Goal: Transaction & Acquisition: Purchase product/service

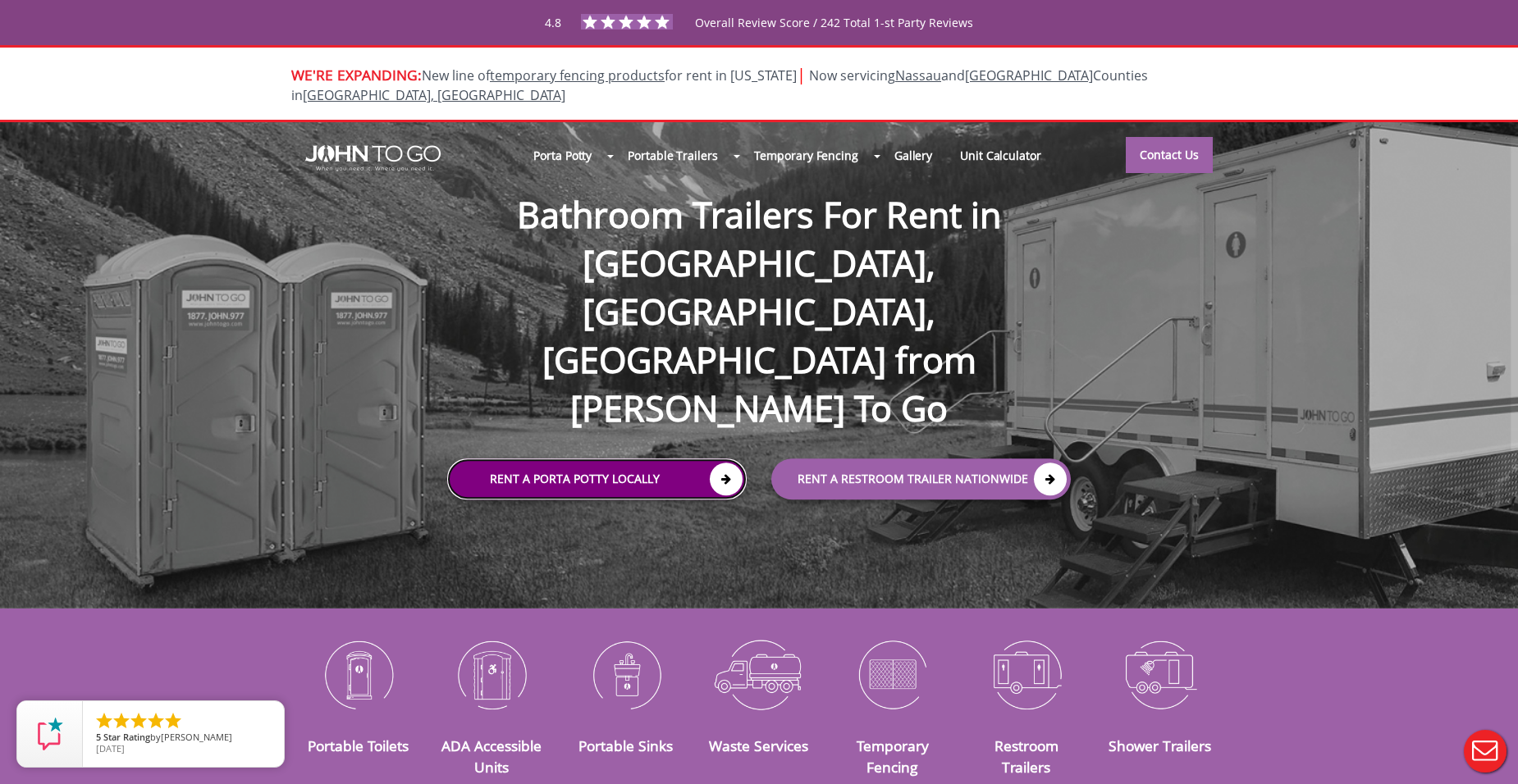
click at [609, 458] on link "Rent a Porta Potty Locally" at bounding box center [597, 479] width 299 height 41
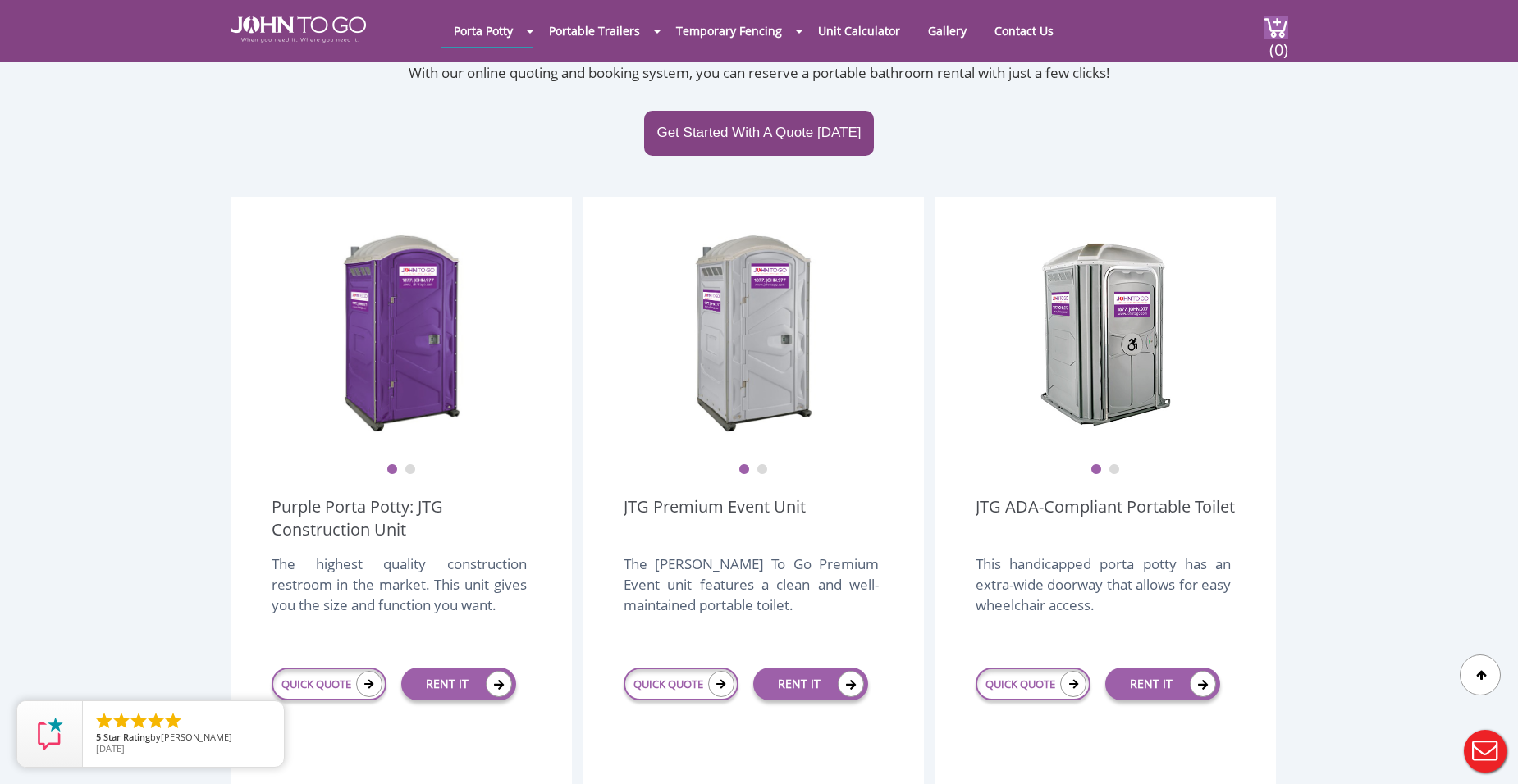
scroll to position [337, 0]
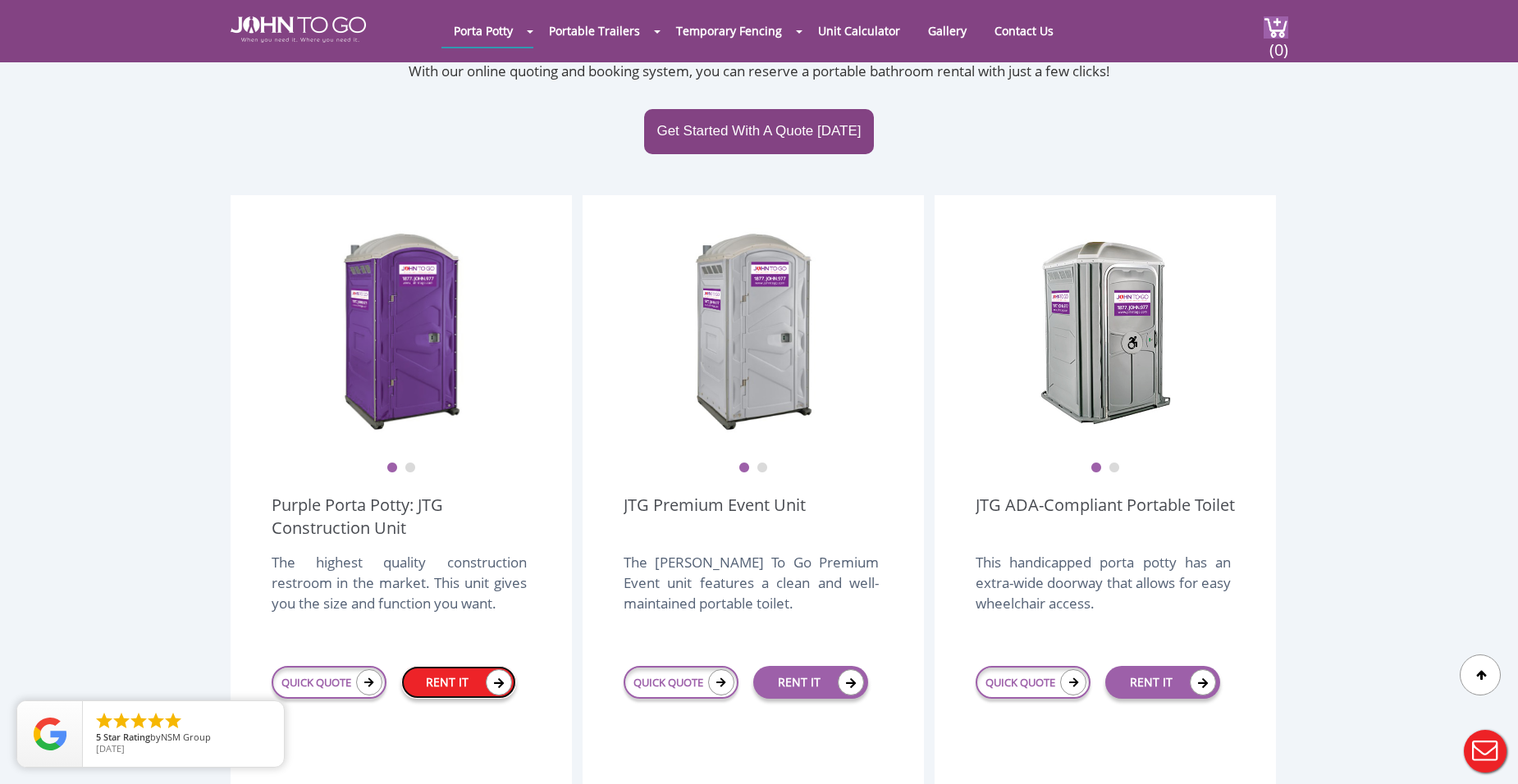
click at [443, 666] on link "RENT IT" at bounding box center [458, 682] width 115 height 33
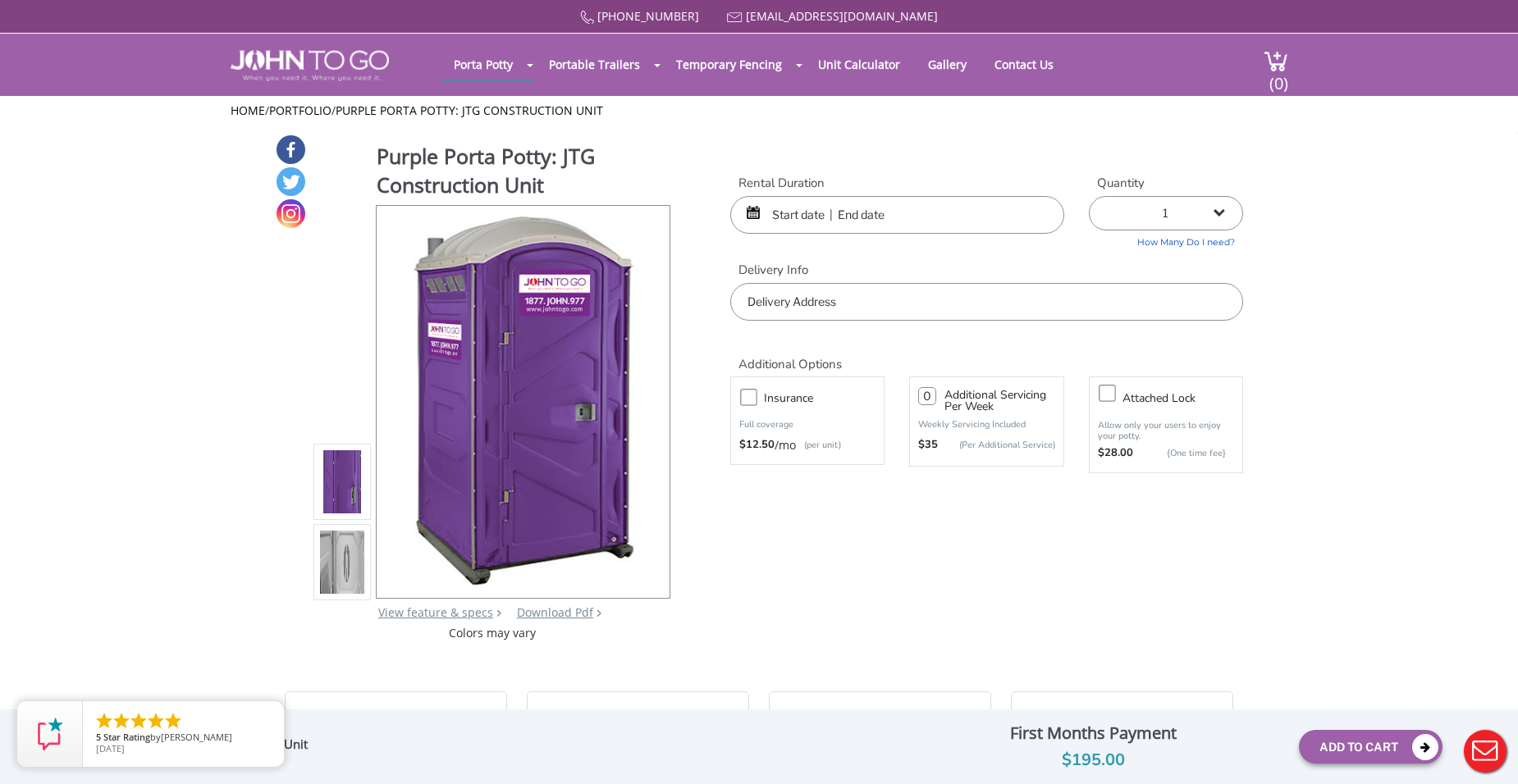
click at [861, 217] on input "text" at bounding box center [897, 215] width 334 height 37
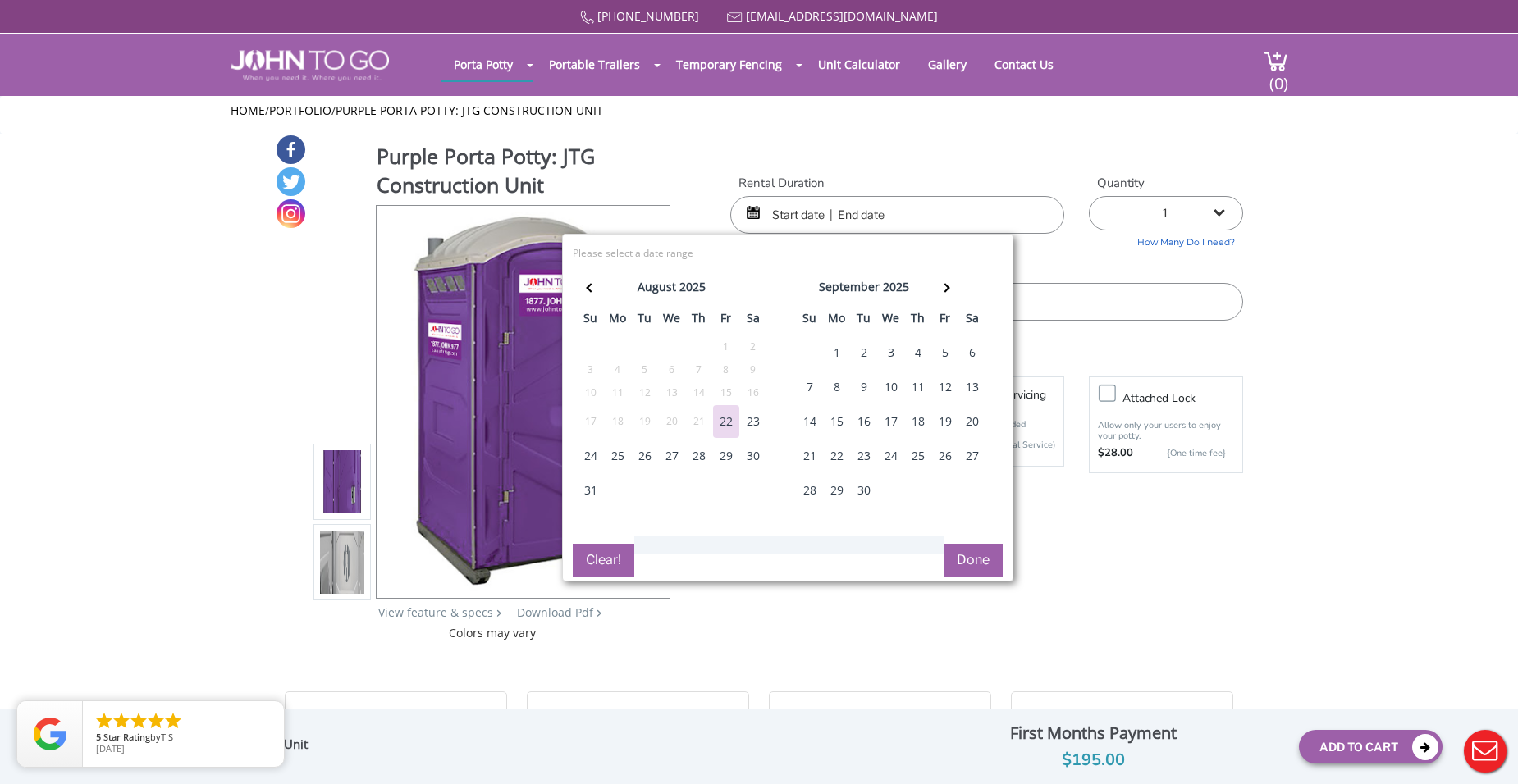
click at [862, 487] on div "30" at bounding box center [863, 491] width 26 height 33
click at [859, 484] on div "30" at bounding box center [863, 491] width 26 height 33
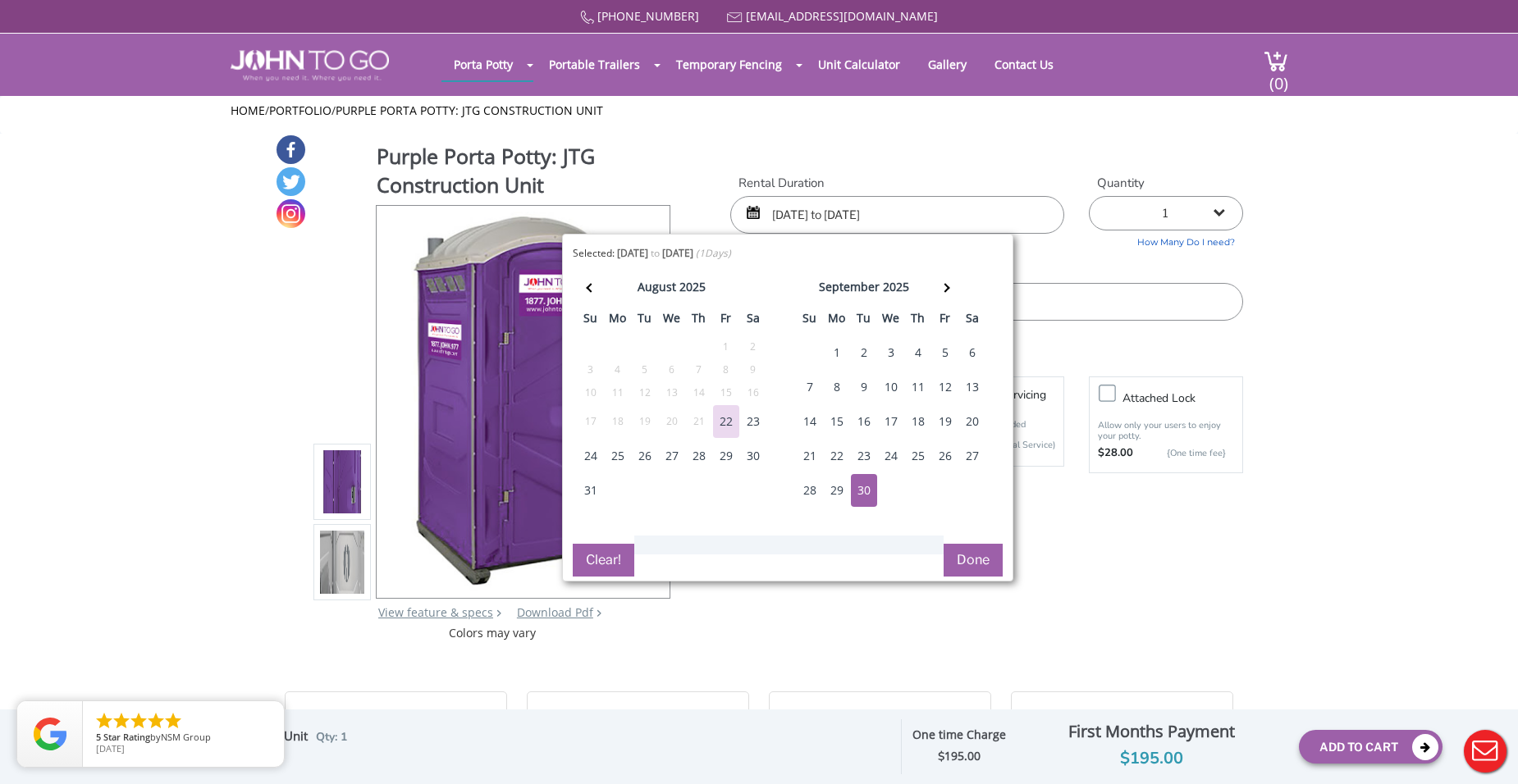
click at [886, 213] on input "09/30/2025 to 09/30/2025" at bounding box center [897, 215] width 334 height 37
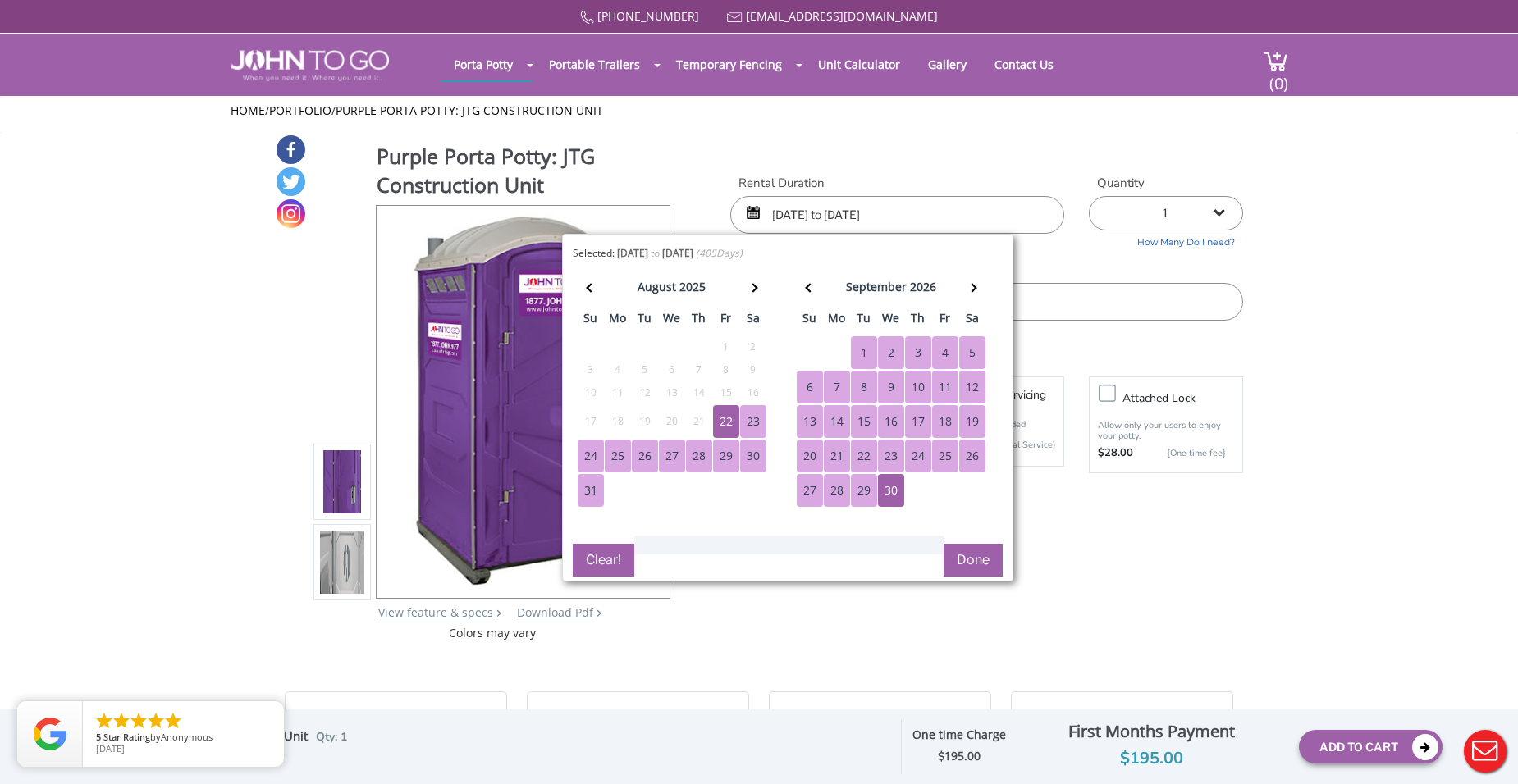
type input "08/22/2025 to 09/30/2026"
click at [1084, 270] on label "Delivery Info" at bounding box center [986, 270] width 513 height 17
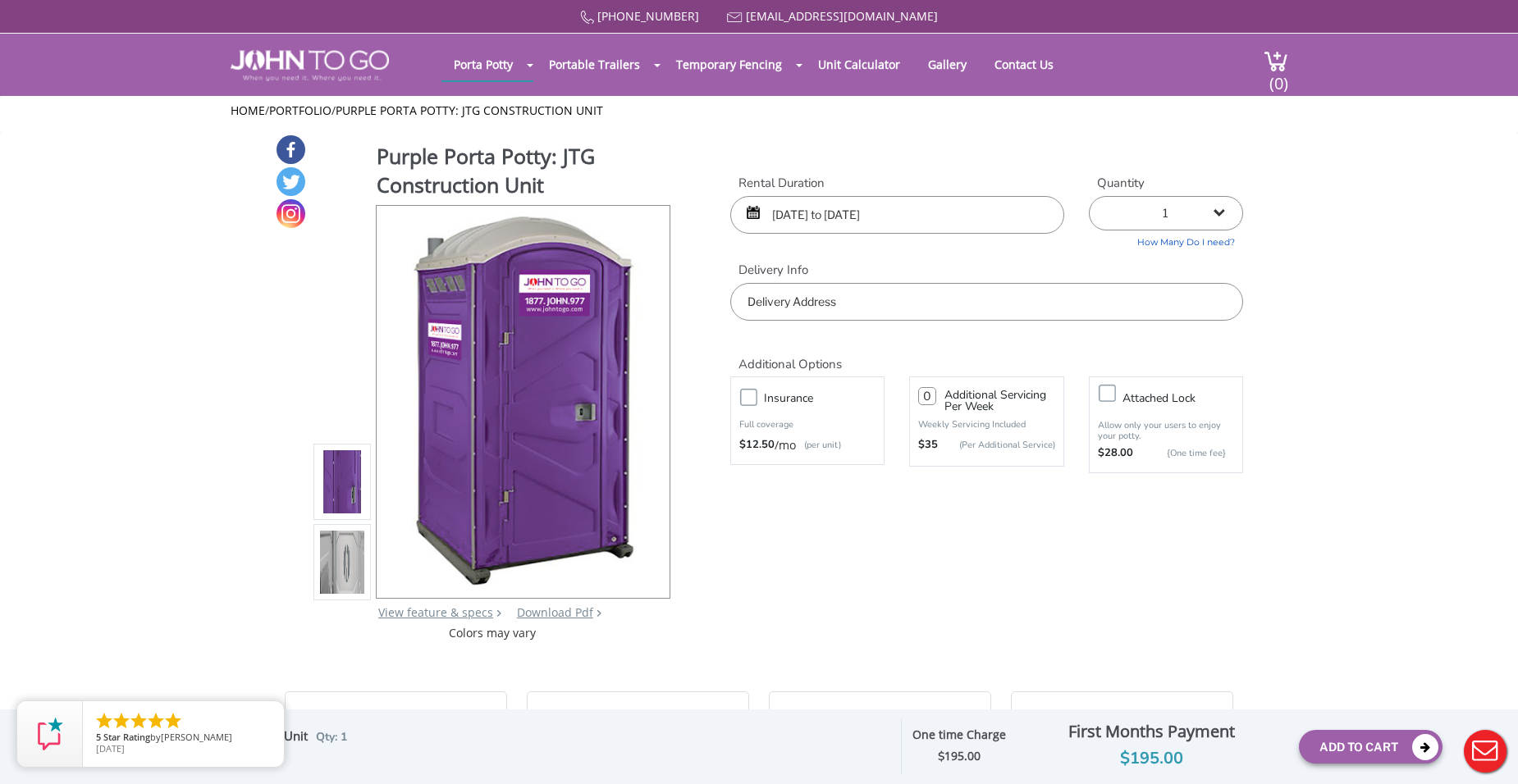
click at [755, 402] on label "Insurance" at bounding box center [823, 398] width 136 height 20
click at [0, 0] on input "Insurance" at bounding box center [0, 0] width 0 height 0
click at [931, 396] on input "number" at bounding box center [926, 395] width 18 height 18
click at [1323, 749] on button "Add To Cart" at bounding box center [1370, 747] width 144 height 34
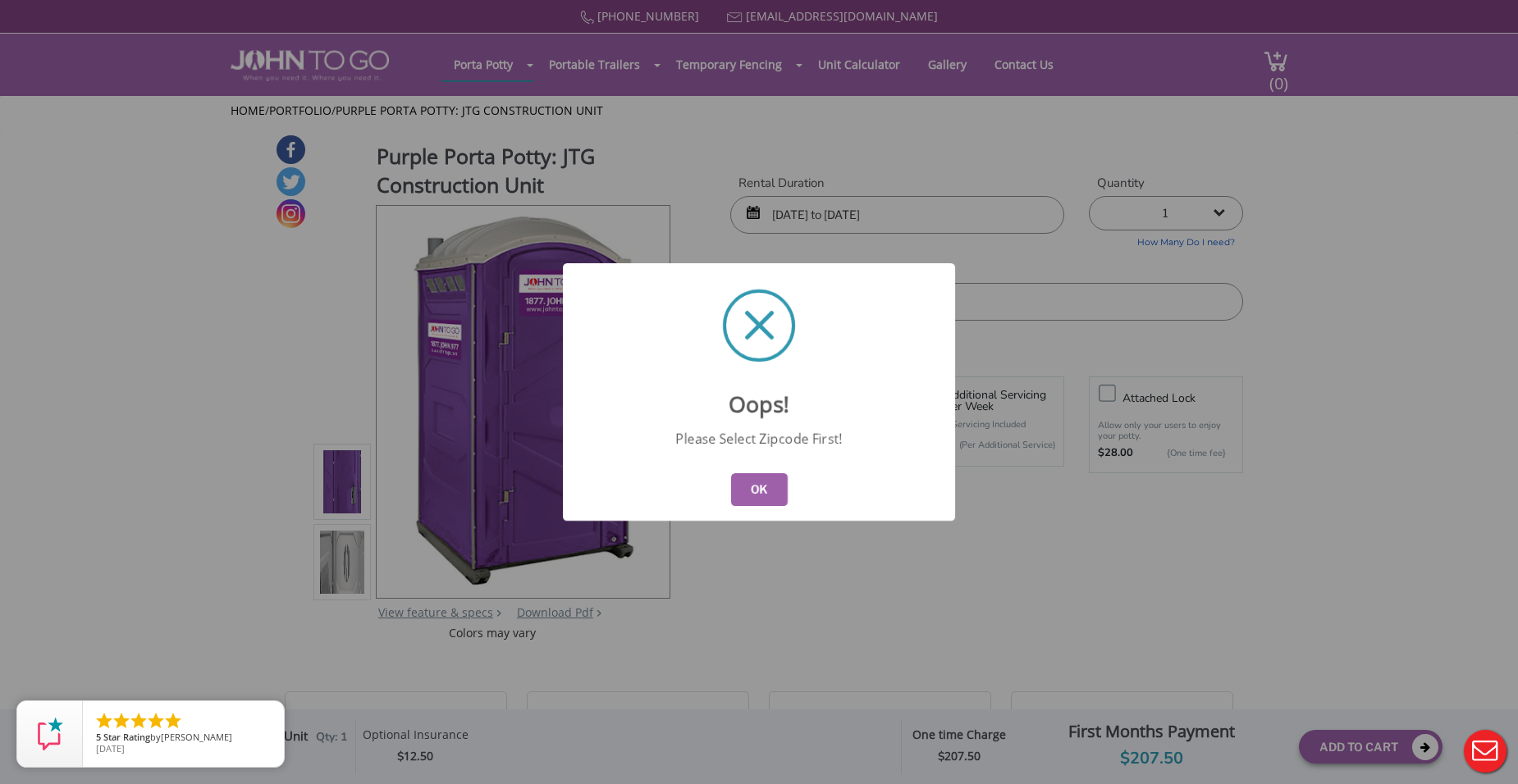
click at [773, 489] on button "OK" at bounding box center [759, 490] width 57 height 33
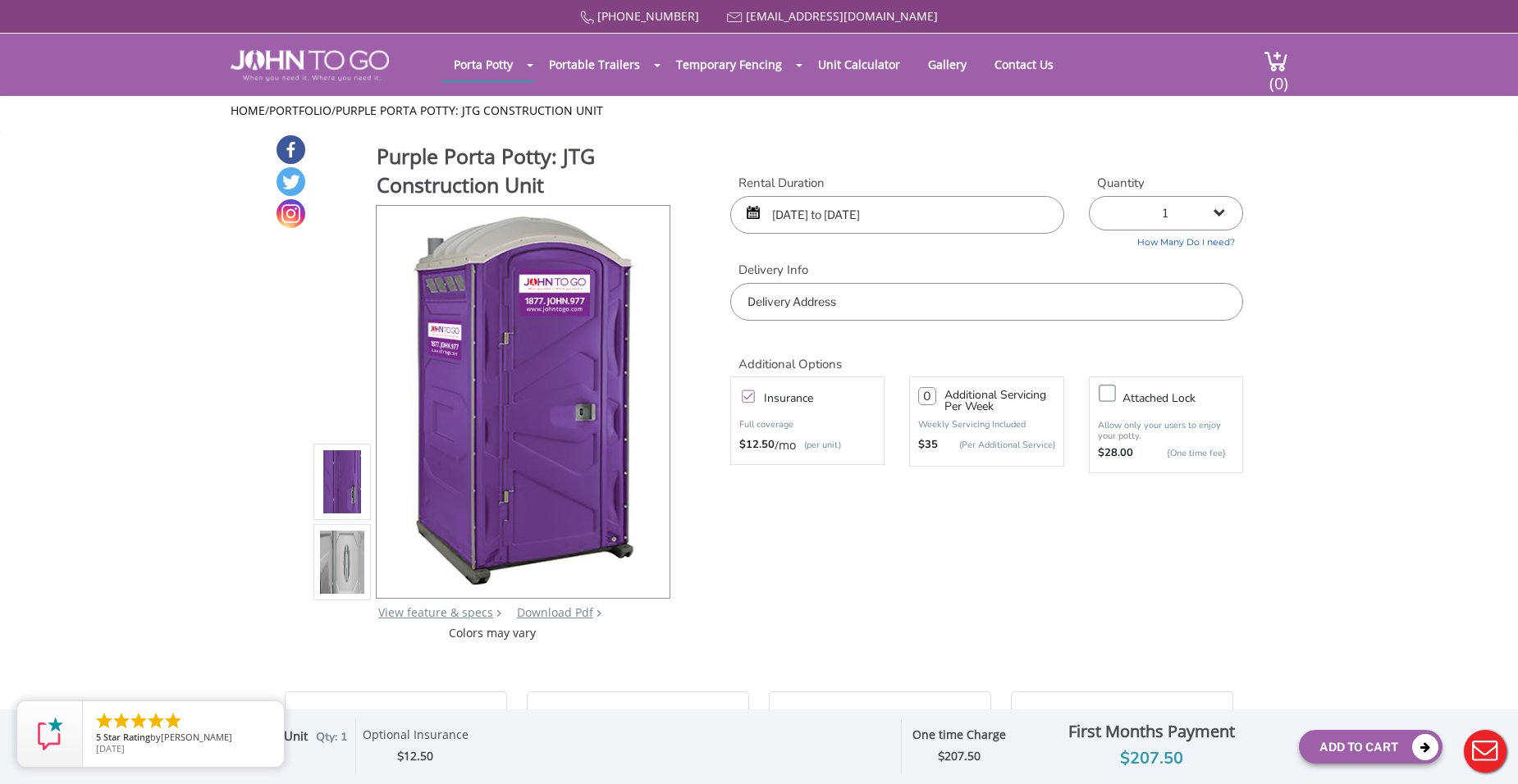
click at [933, 311] on input "text" at bounding box center [986, 302] width 513 height 37
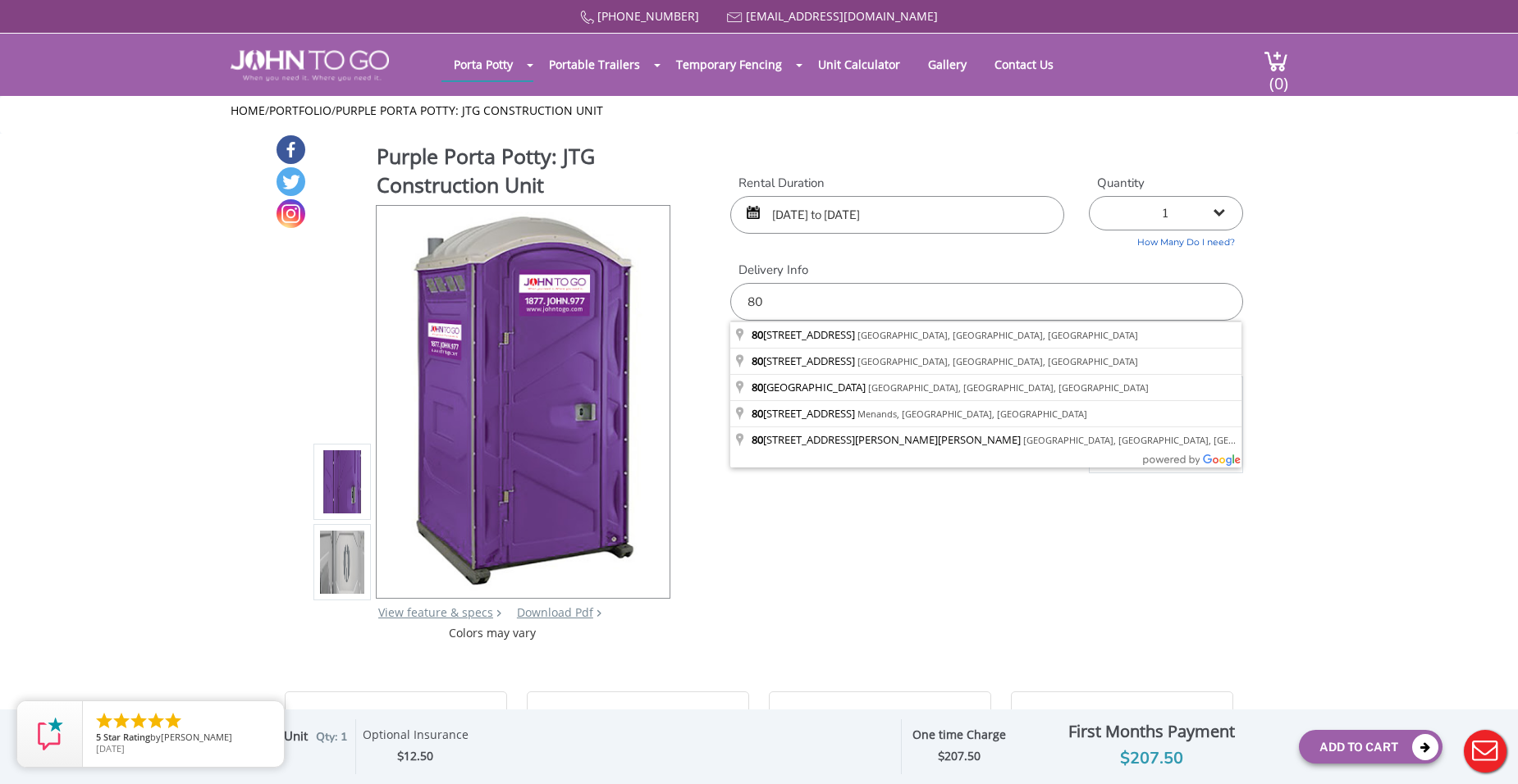
type input "8"
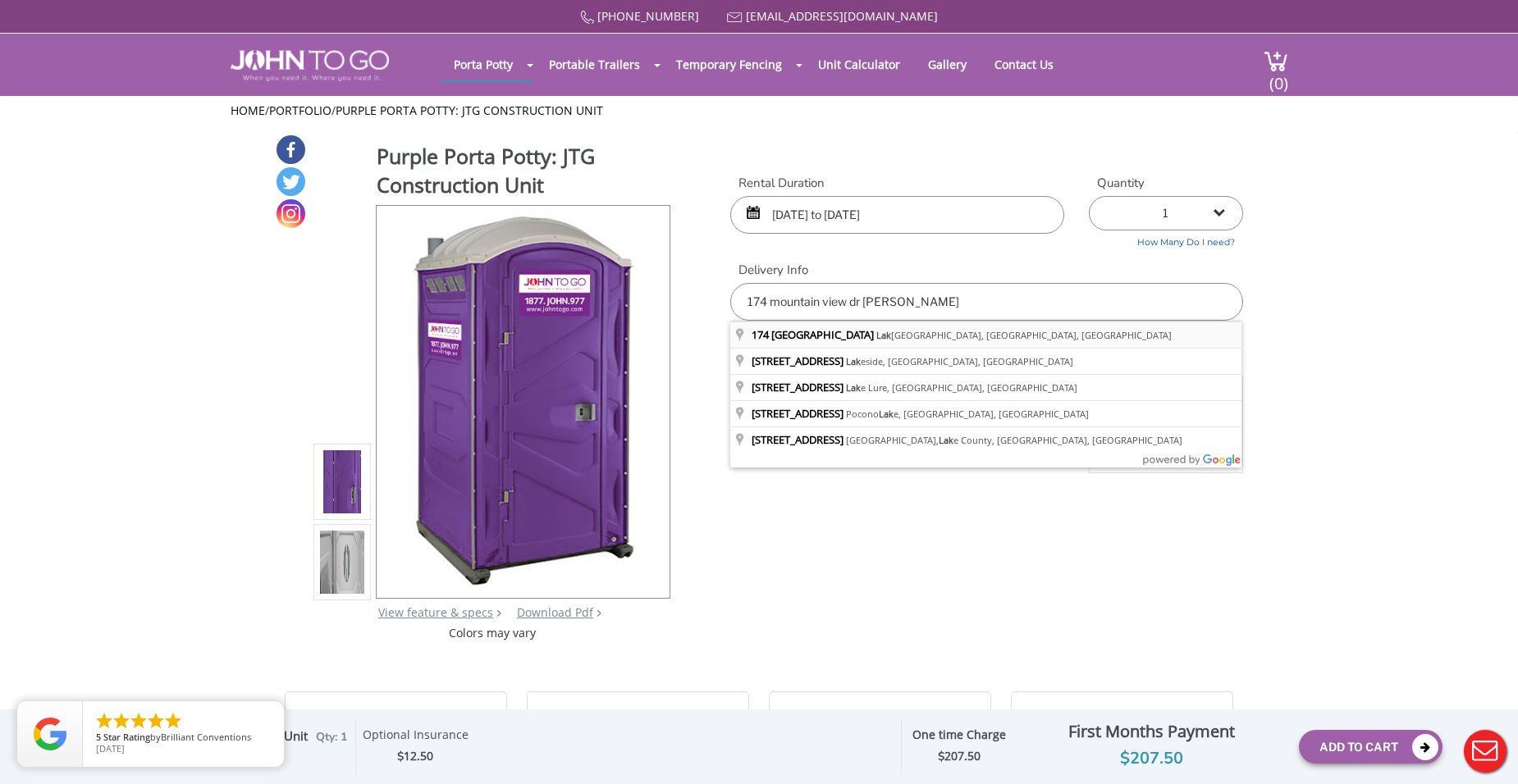
type input "174 Mountainview Drive, Lakewood, NJ, USA"
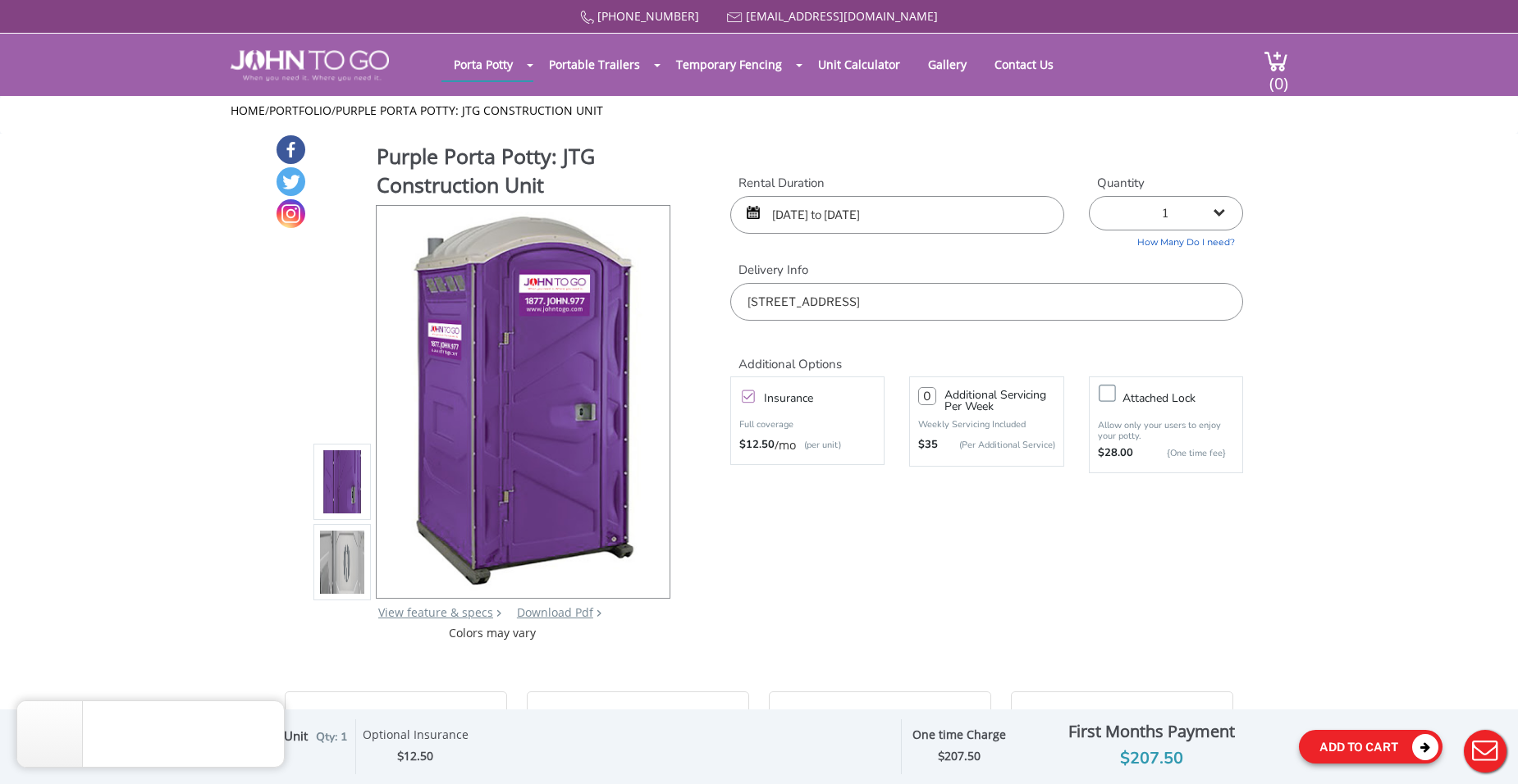
click at [1348, 741] on button "Add To Cart" at bounding box center [1370, 747] width 144 height 34
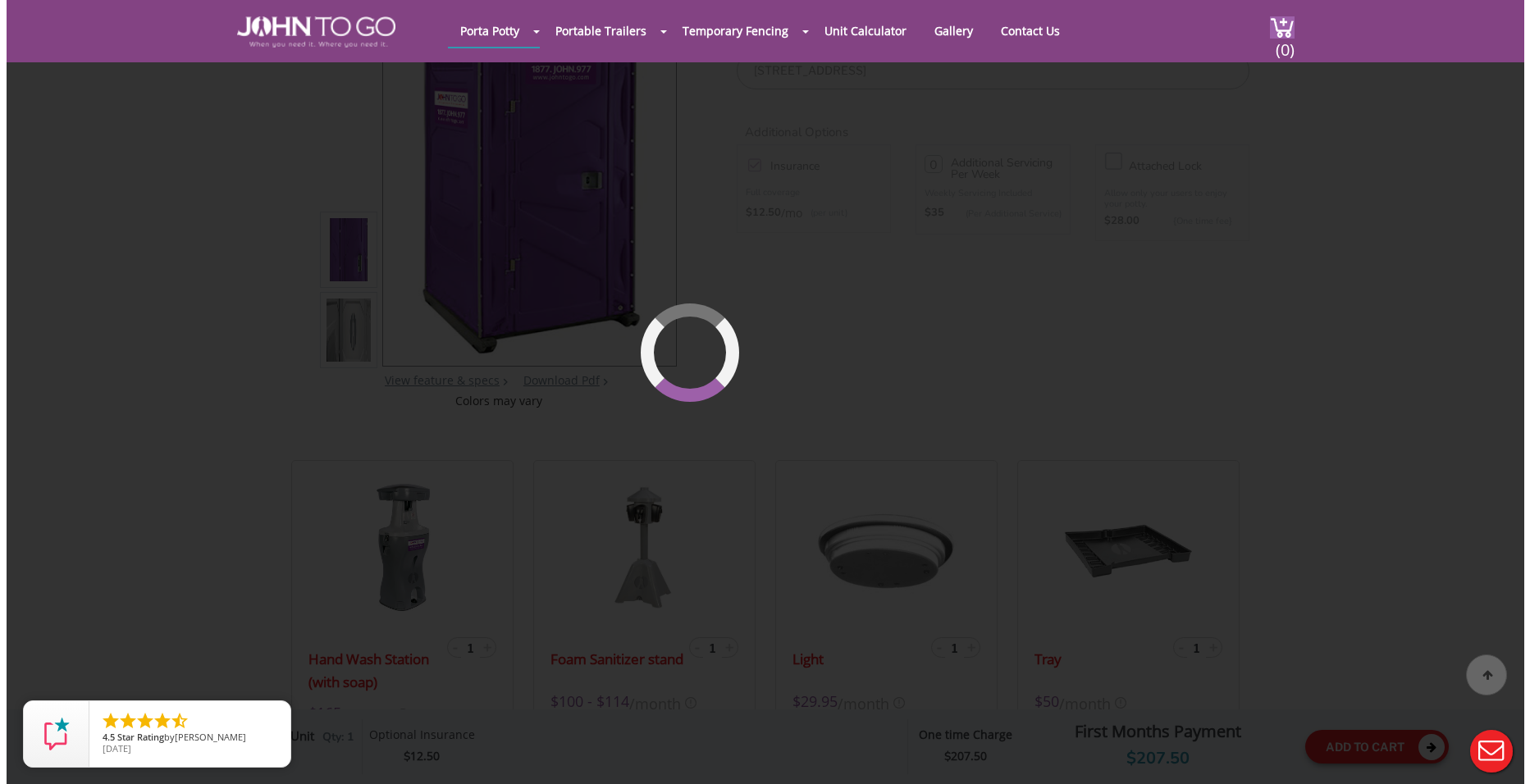
scroll to position [174, 0]
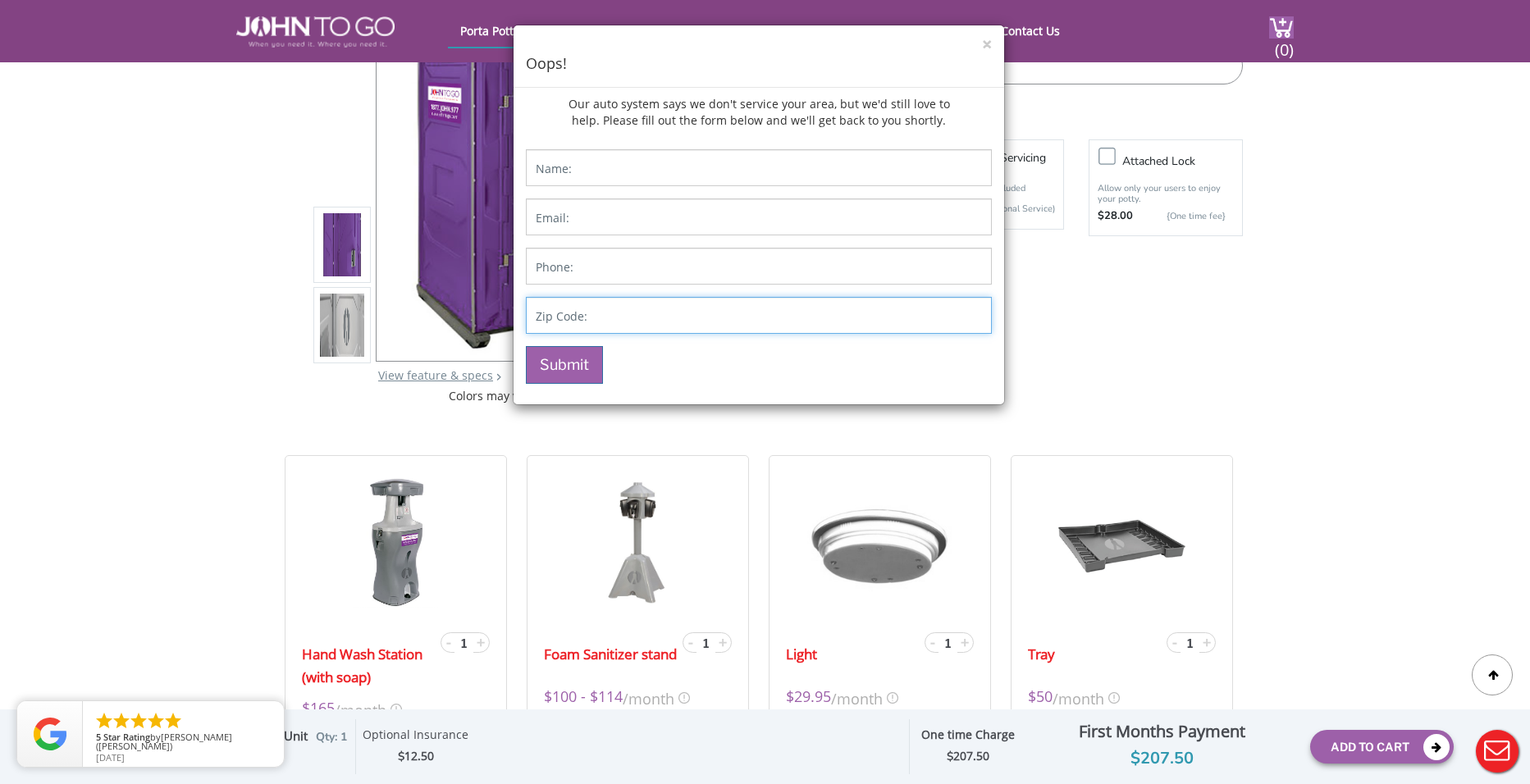
click at [692, 308] on input "Contact form" at bounding box center [759, 315] width 466 height 37
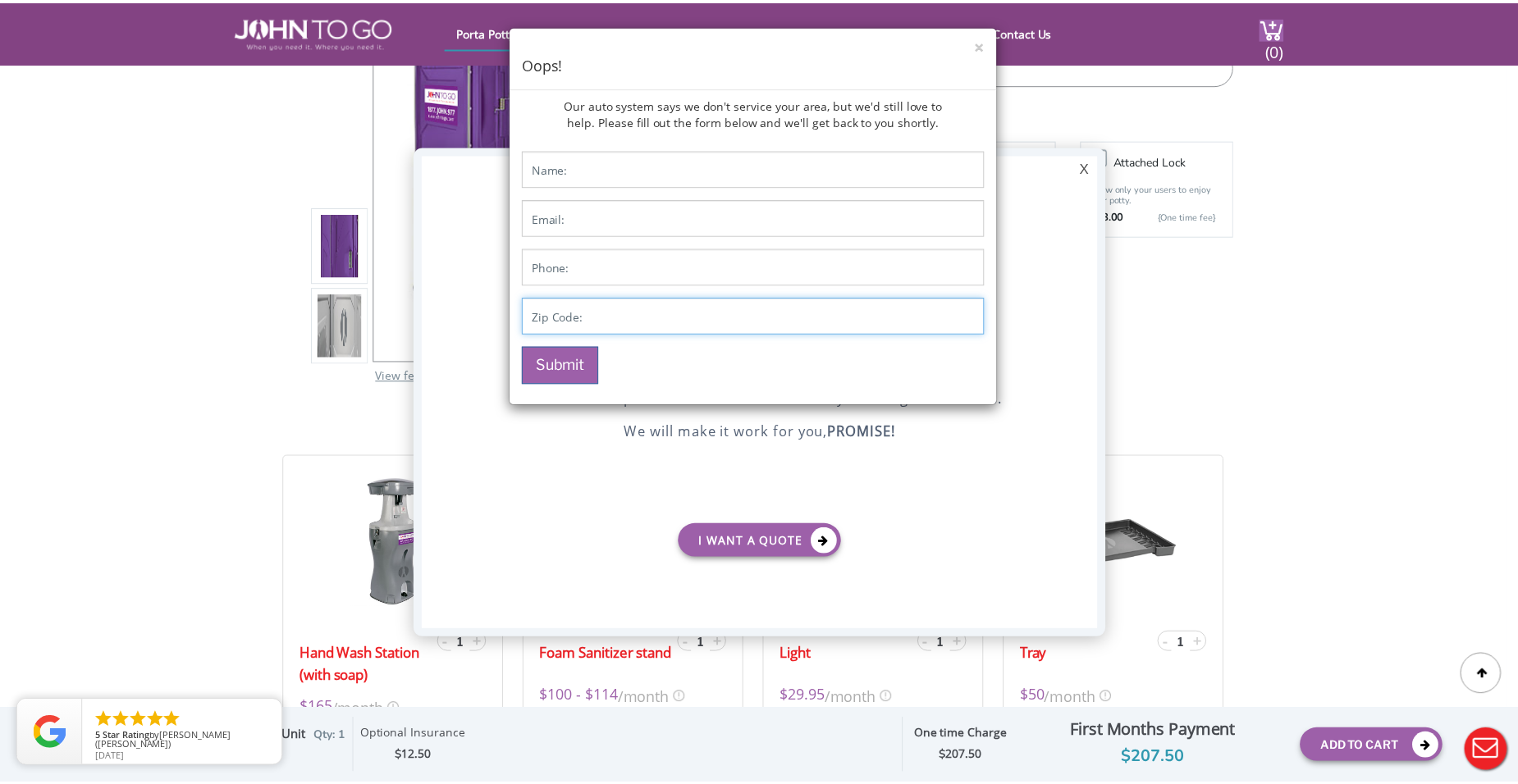
scroll to position [0, 0]
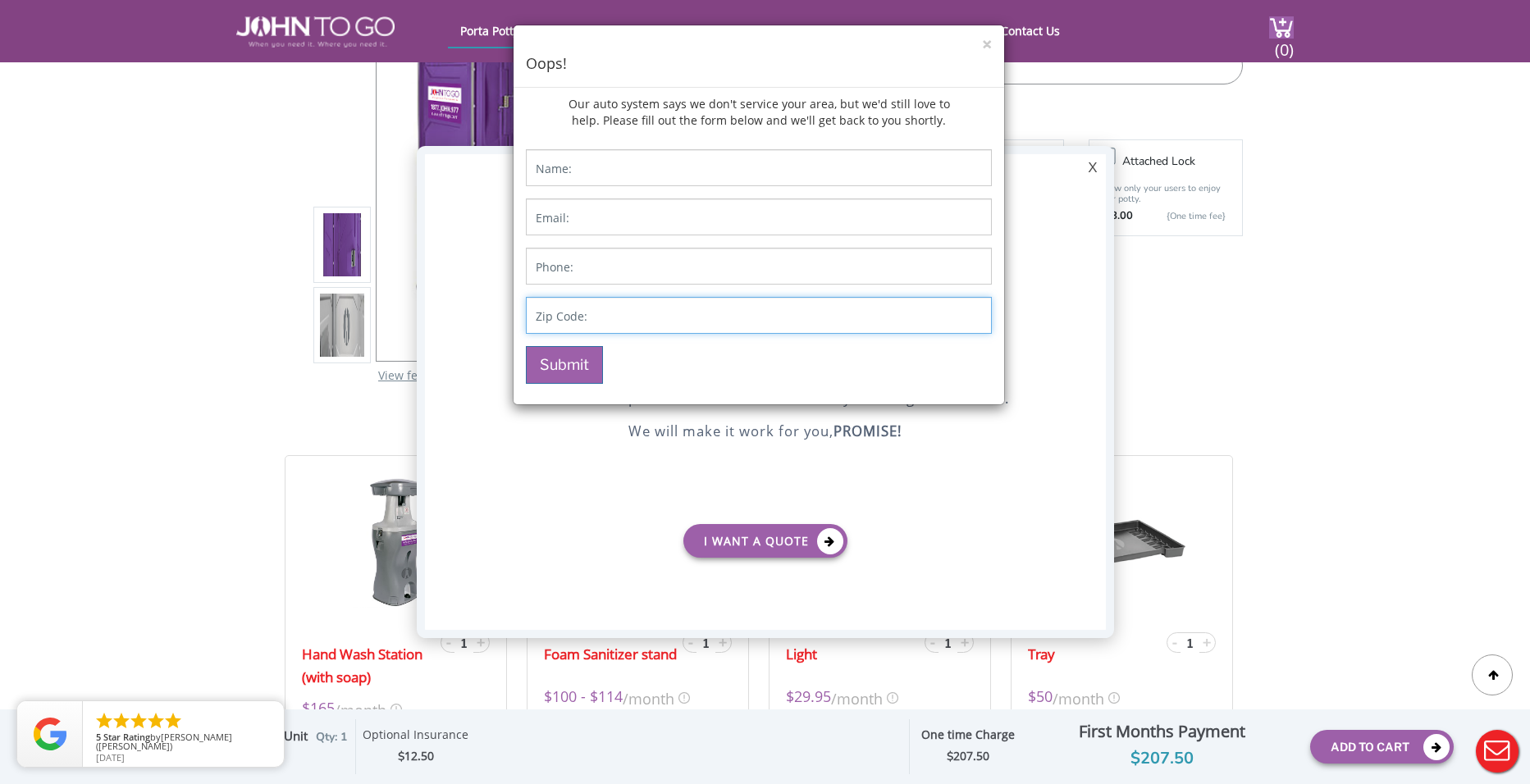
type input "08701"
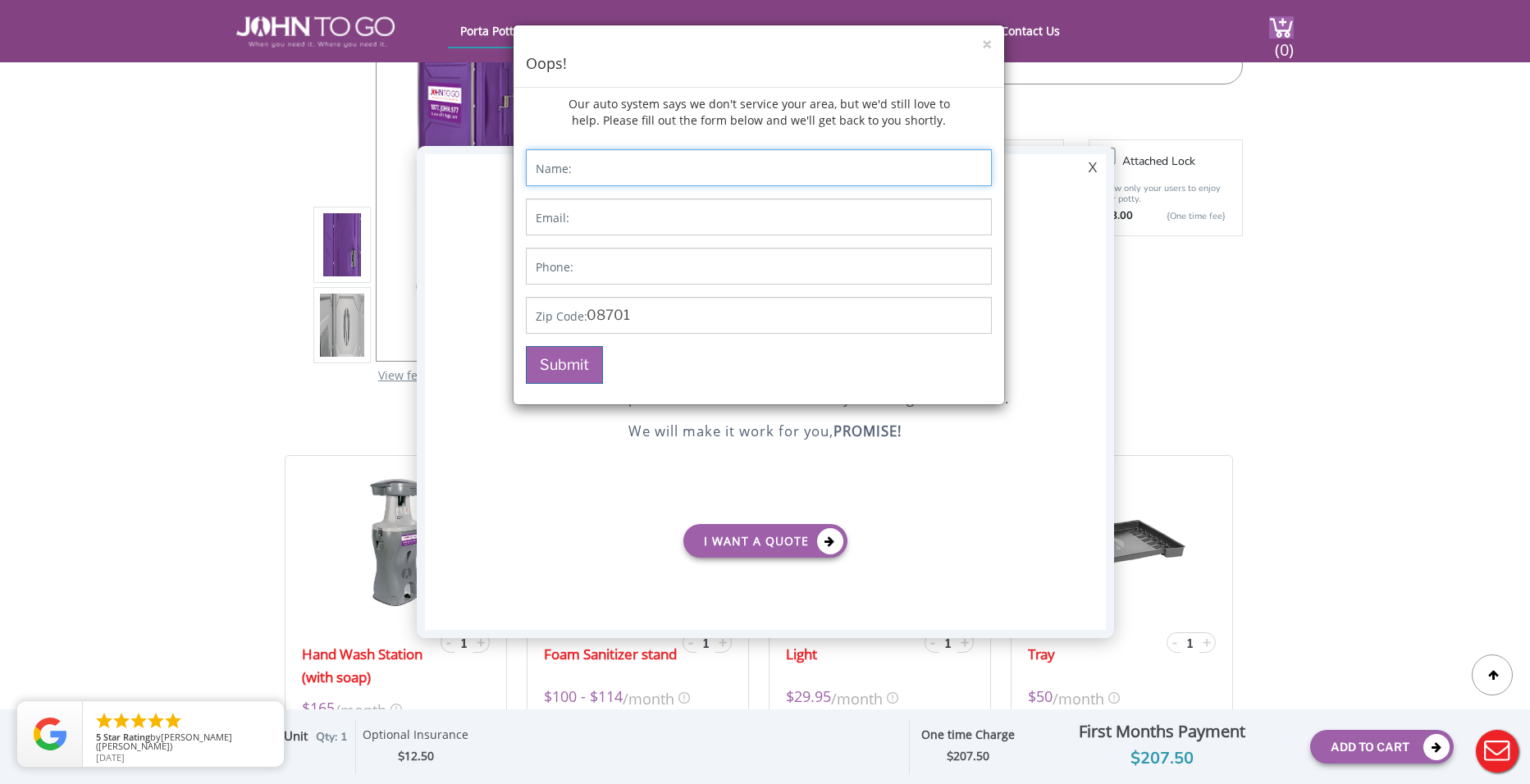
type input "Hillel ezriel Lebovits"
type input "talktohashem@gmail.com"
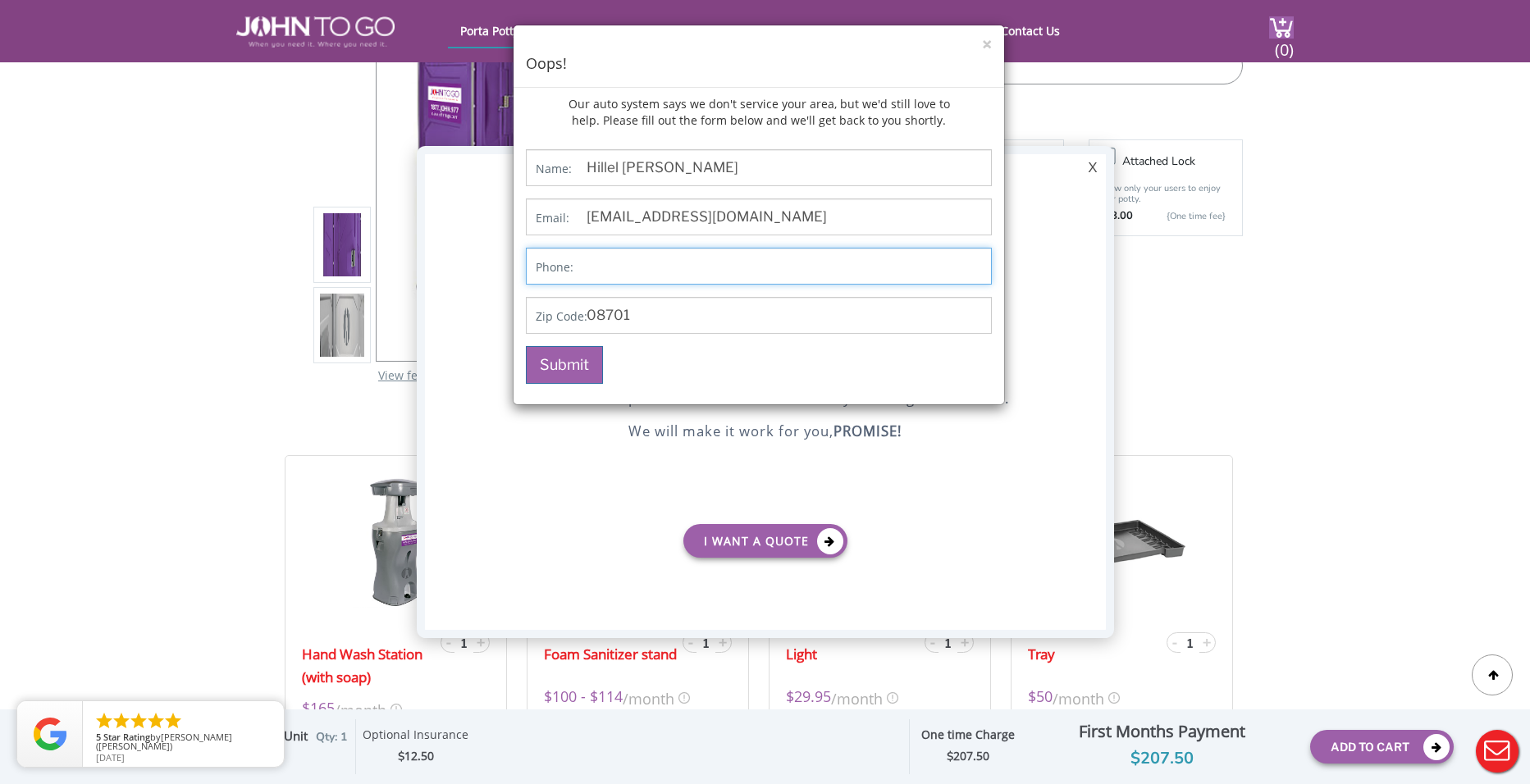
type input "8456087775"
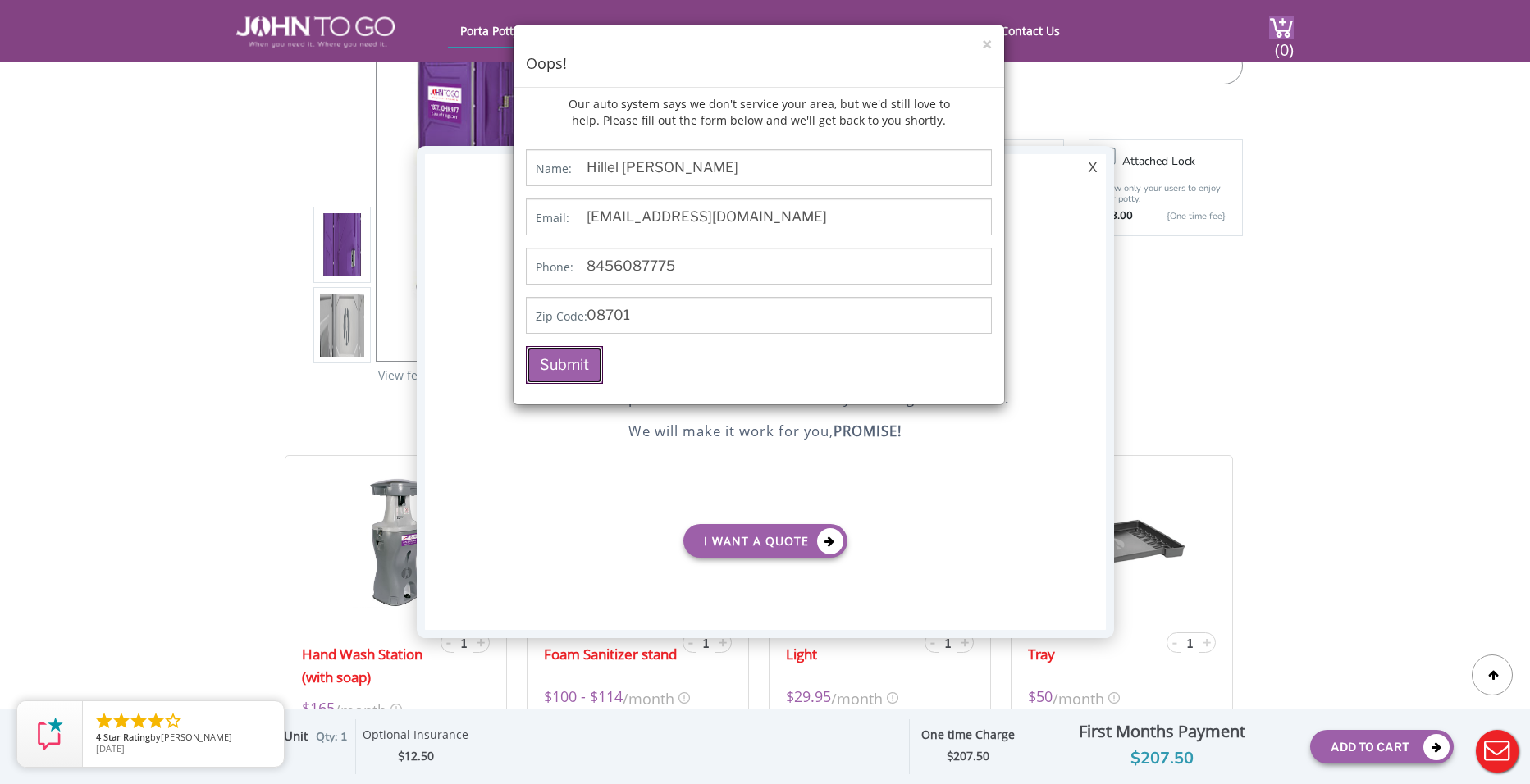
click at [583, 361] on button "Submit" at bounding box center [564, 365] width 77 height 37
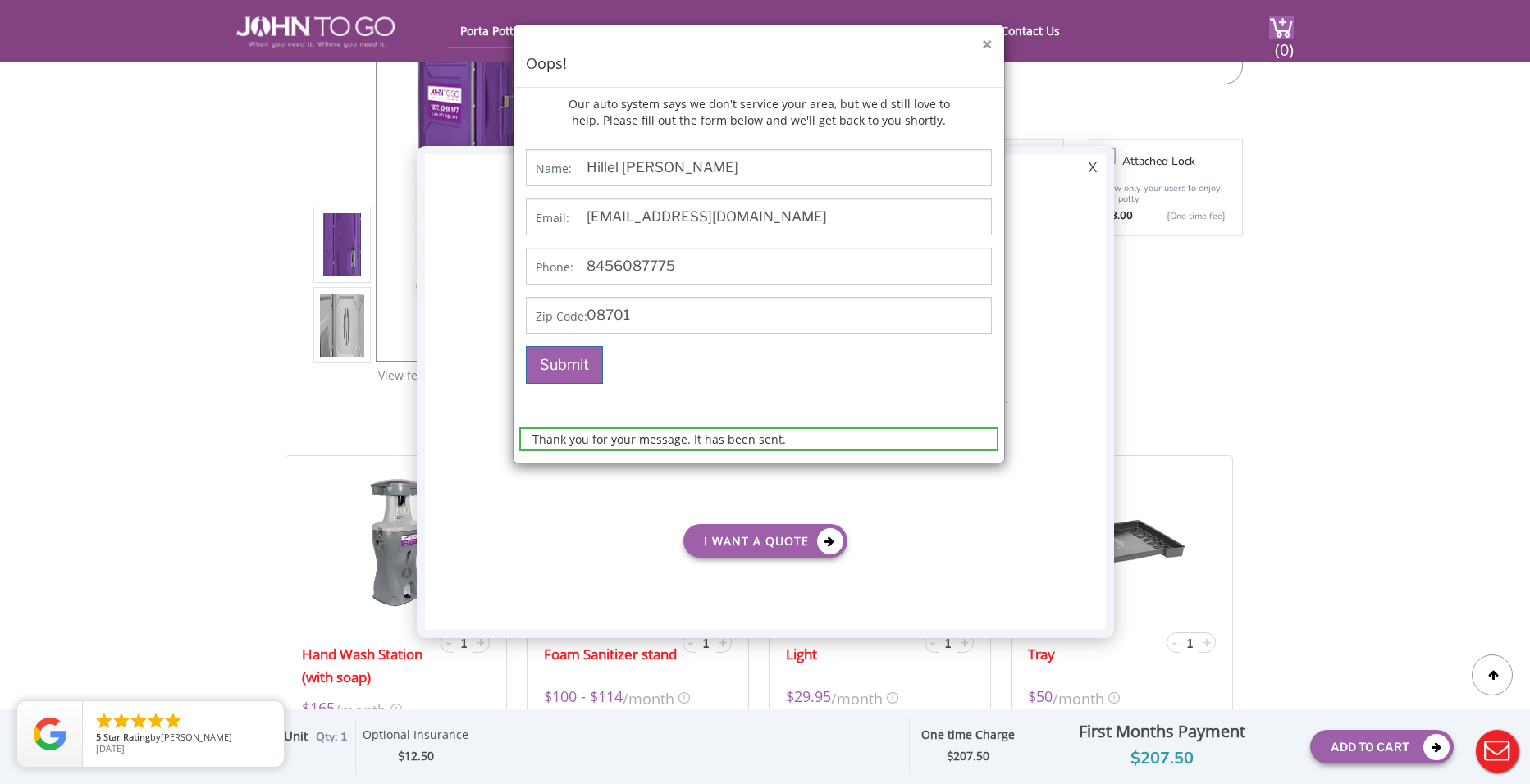
click at [986, 43] on button "×" at bounding box center [987, 44] width 10 height 17
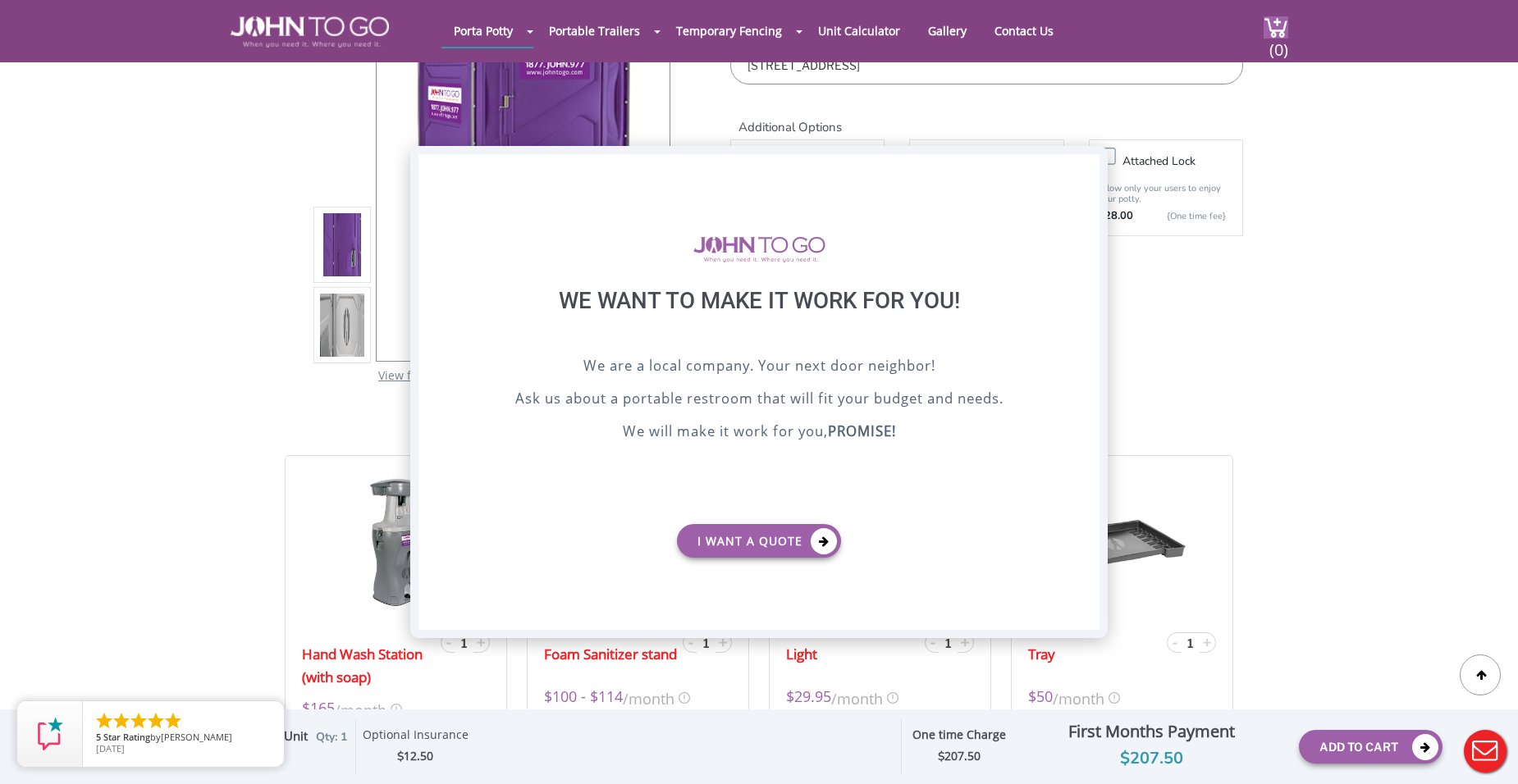
click at [1089, 165] on div "X" at bounding box center [1087, 168] width 26 height 28
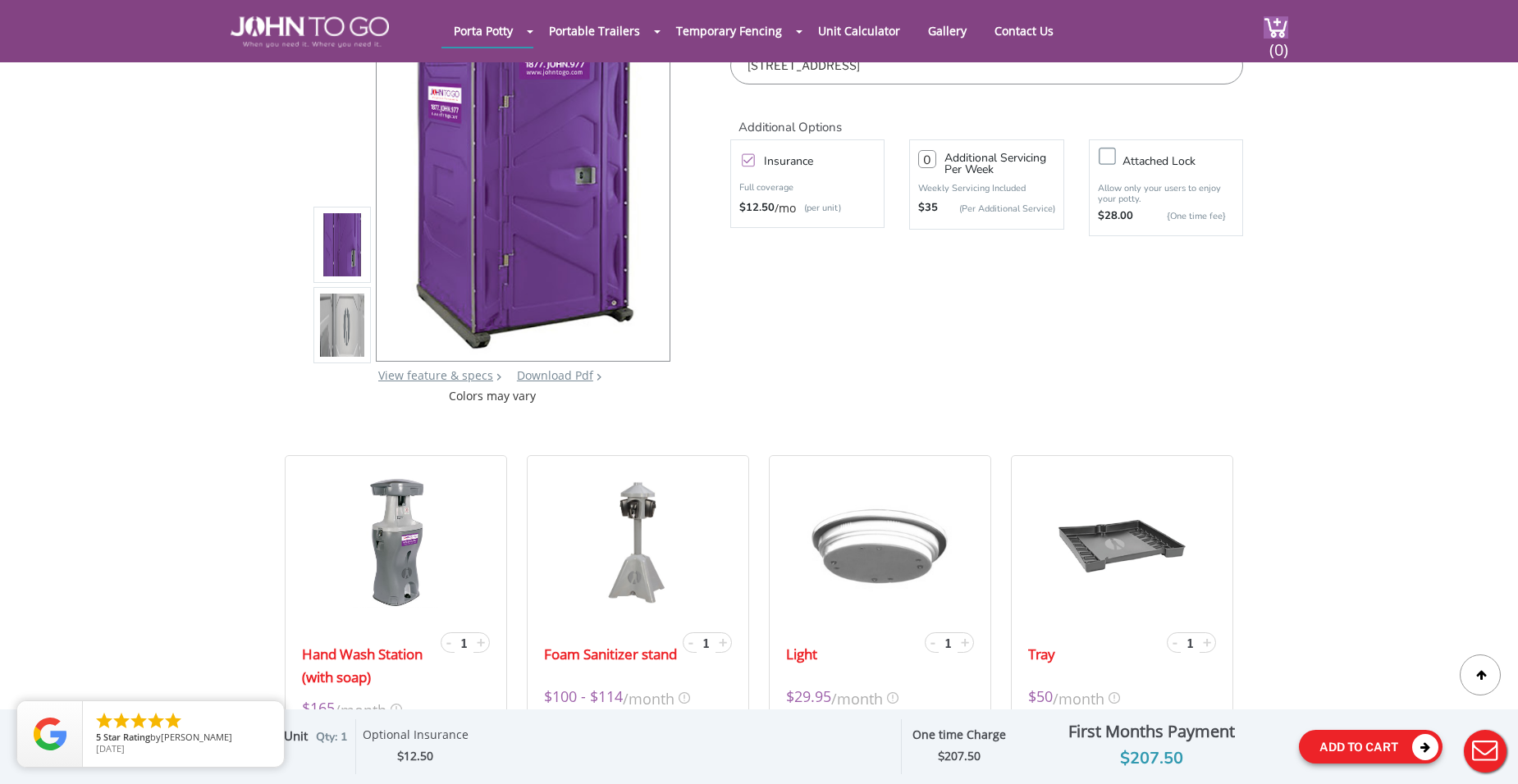
click at [1388, 746] on button "Add To Cart" at bounding box center [1370, 747] width 144 height 34
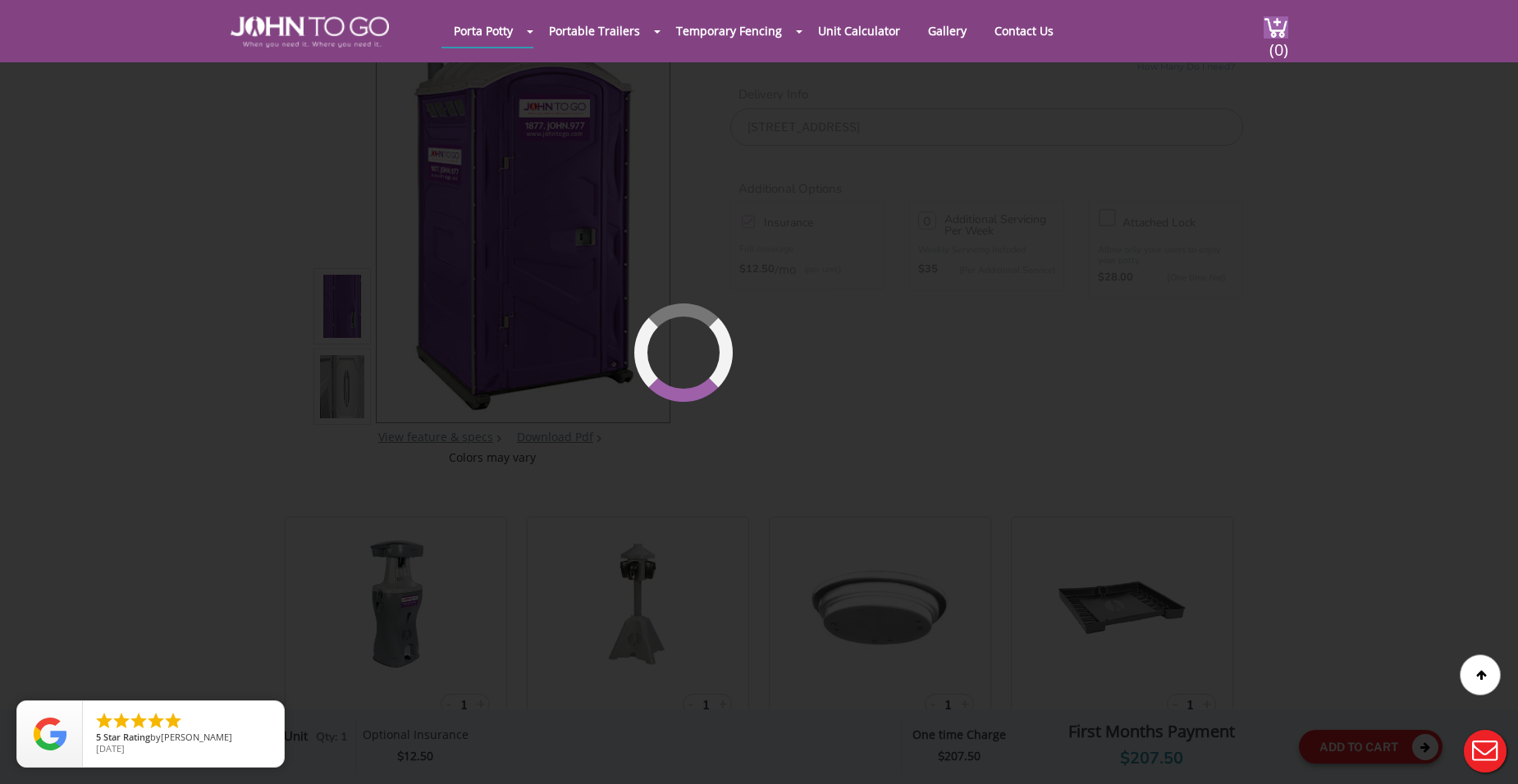
scroll to position [112, 0]
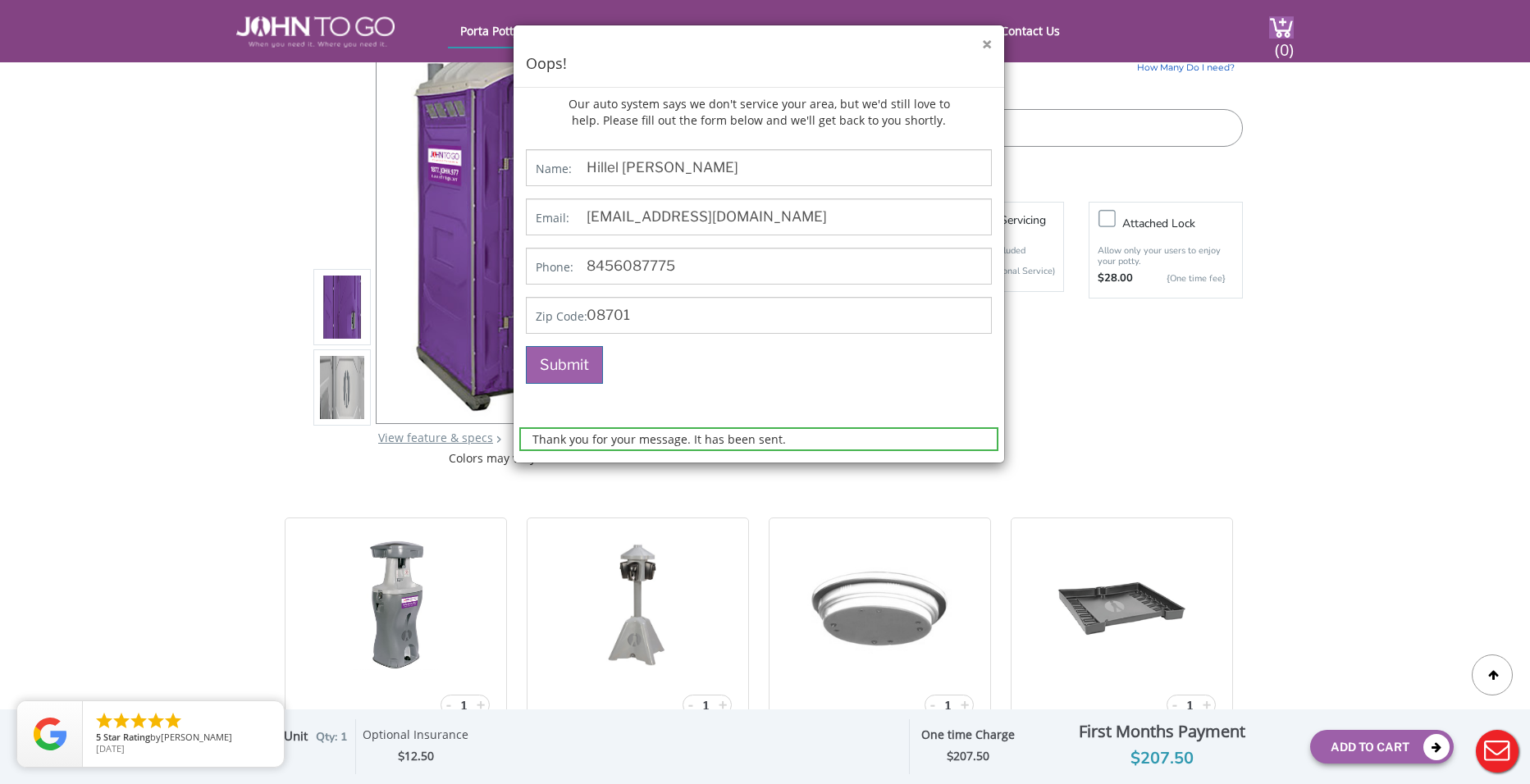
click at [987, 40] on button "×" at bounding box center [987, 44] width 10 height 17
